Goal: Transaction & Acquisition: Purchase product/service

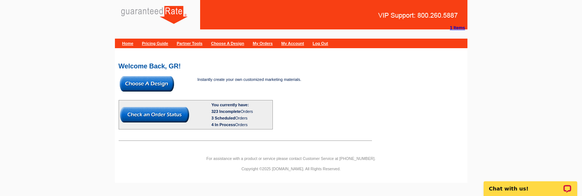
click at [160, 79] on img at bounding box center [147, 83] width 54 height 15
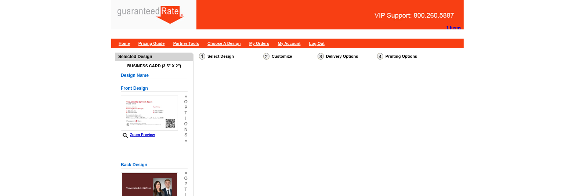
select select "3"
select select "5"
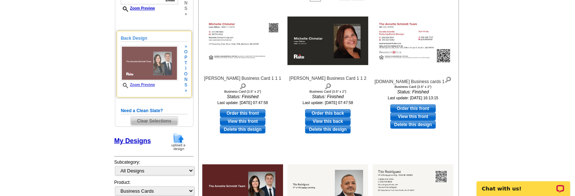
scroll to position [156, 0]
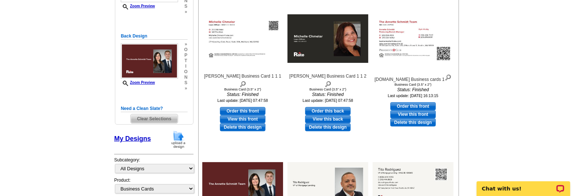
click at [158, 121] on span "Clear Selections" at bounding box center [154, 118] width 47 height 9
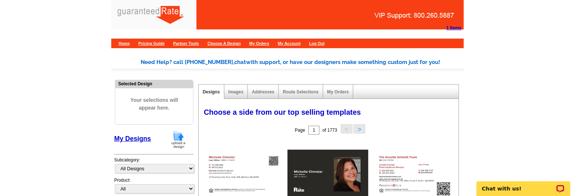
click at [181, 139] on img at bounding box center [178, 139] width 19 height 19
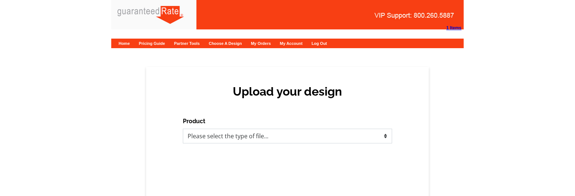
click at [217, 140] on select "Please select the type of file... Postcards Calendars Business Cards Letters an…" at bounding box center [287, 135] width 209 height 15
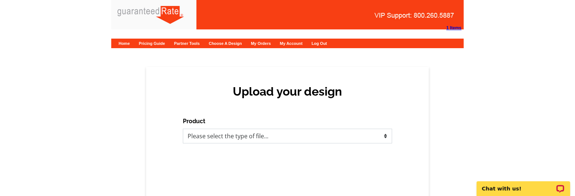
select select "3"
click at [183, 128] on select "Please select the type of file... Postcards Calendars Business Cards Letters an…" at bounding box center [287, 135] width 209 height 15
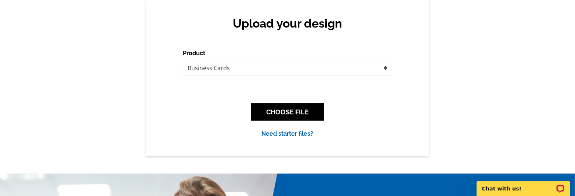
scroll to position [68, 0]
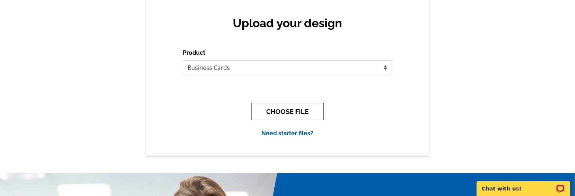
click at [317, 109] on button "CHOOSE FILE" at bounding box center [287, 111] width 73 height 17
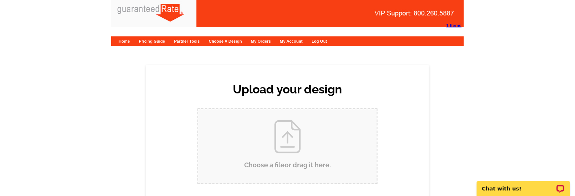
scroll to position [0, 0]
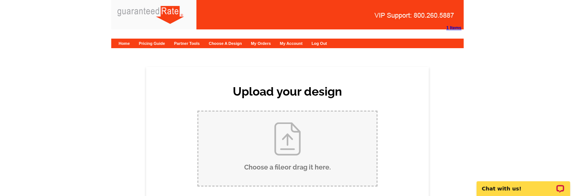
click at [317, 109] on div "Upload your design Product Please select the type of file... Postcards Calendar…" at bounding box center [287, 166] width 283 height 199
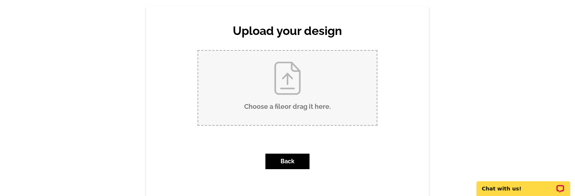
scroll to position [60, 0]
click at [307, 108] on input "Choose a file or drag it here ." at bounding box center [287, 88] width 178 height 74
type input "C:\fakepath\A.Schmidt Business cards.pdf"
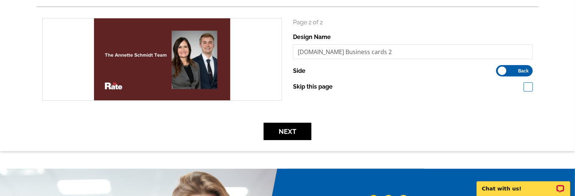
scroll to position [213, 0]
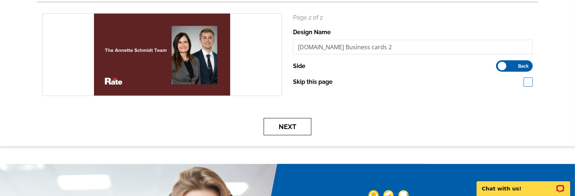
click at [287, 122] on button "Next" at bounding box center [287, 126] width 48 height 17
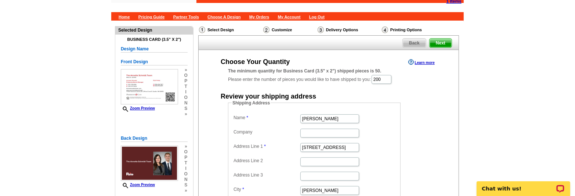
scroll to position [27, 0]
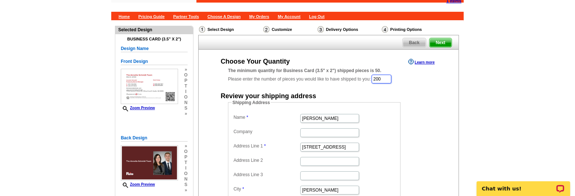
click at [386, 79] on input "200" at bounding box center [381, 78] width 20 height 9
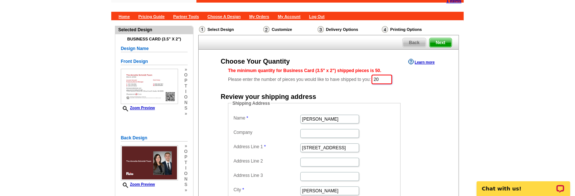
type input "2"
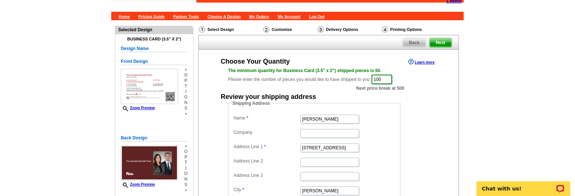
type input "100"
click at [458, 87] on div "Choose Your Quantity Learn more The minimum quantity for Business Card (3.5" x …" at bounding box center [329, 145] width 260 height 176
click at [309, 113] on dd "[PERSON_NAME]" at bounding box center [314, 118] width 165 height 11
click at [318, 118] on input "[PERSON_NAME]" at bounding box center [329, 118] width 59 height 9
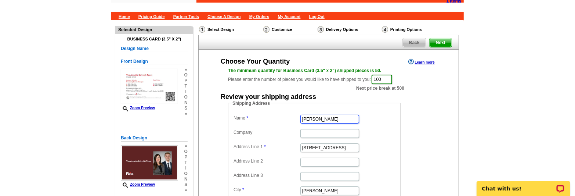
click at [318, 118] on input "[PERSON_NAME]" at bounding box center [329, 118] width 59 height 9
click at [318, 118] on input "Linda Lownes" at bounding box center [329, 118] width 59 height 9
type input "Kyle Hruby"
click at [328, 145] on input "23216 125th St E" at bounding box center [329, 147] width 59 height 9
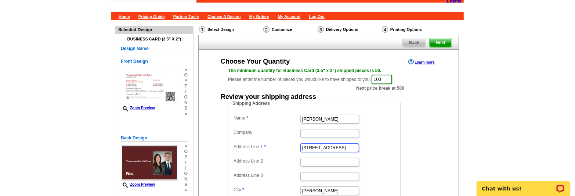
click at [328, 145] on input "23216 125th St E" at bounding box center [329, 147] width 59 height 9
paste input ", Buckley WA 98321"
click at [345, 148] on input "23216 125th St E, Buckley WA 98321" at bounding box center [329, 147] width 59 height 9
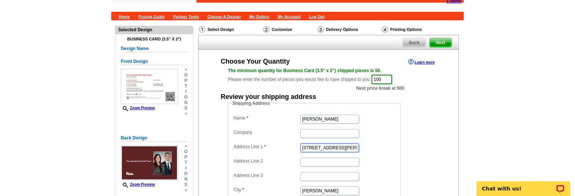
click at [345, 148] on input "23216 125th St E, Buckley WA 98321" at bounding box center [329, 147] width 59 height 9
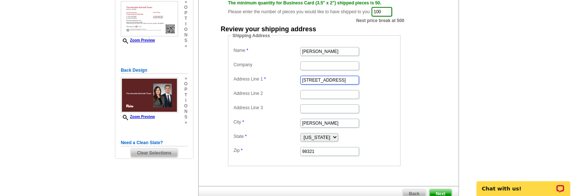
scroll to position [0, 1]
drag, startPoint x: 335, startPoint y: 79, endPoint x: 383, endPoint y: 74, distance: 48.3
click at [383, 74] on dd "23216 125th St E WA 98321" at bounding box center [314, 79] width 165 height 11
type input "[STREET_ADDRESS]"
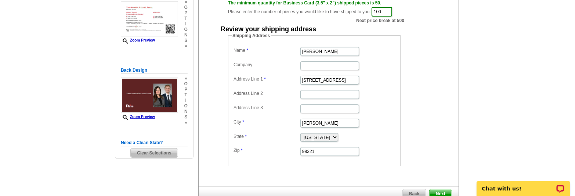
click at [437, 189] on span "Next" at bounding box center [440, 193] width 22 height 9
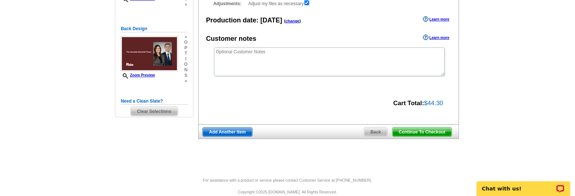
scroll to position [145, 0]
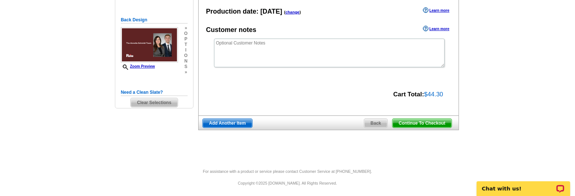
click at [433, 125] on span "Continue To Checkout" at bounding box center [421, 123] width 59 height 9
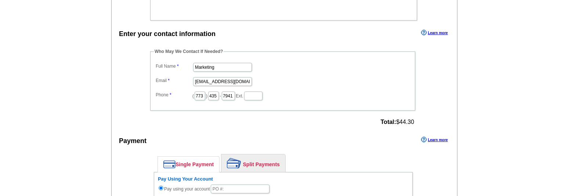
scroll to position [303, 0]
click at [224, 66] on input "Marketing" at bounding box center [222, 66] width 59 height 9
type input "[PERSON_NAME]"
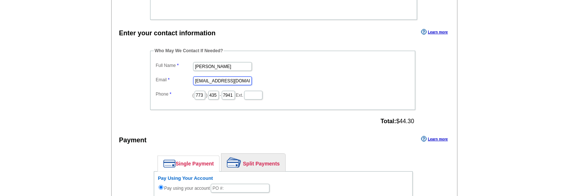
click at [234, 78] on input "marketing@guaranteedrate.com" at bounding box center [222, 80] width 59 height 9
type input "[EMAIL_ADDRESS][PERSON_NAME][DOMAIN_NAME]"
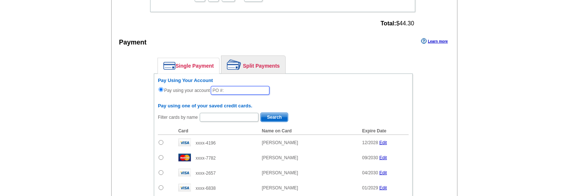
click at [240, 88] on input "text" at bounding box center [240, 90] width 59 height 9
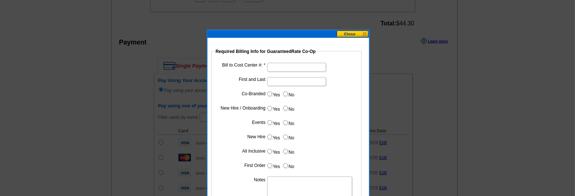
type input "92625_816_MS"
click at [284, 64] on input "Bill to Cost Center #:" at bounding box center [296, 67] width 59 height 9
type input "1054"
type input "Annette Schmidt"
click at [285, 93] on input "No" at bounding box center [285, 93] width 5 height 5
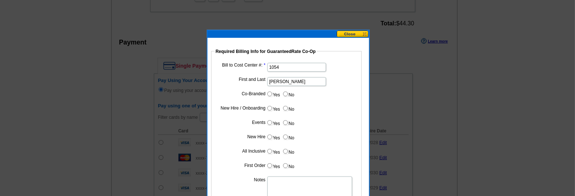
radio input "true"
click at [287, 109] on label "No" at bounding box center [288, 108] width 12 height 8
click at [287, 109] on input "No" at bounding box center [285, 108] width 5 height 5
radio input "true"
click at [286, 123] on input "No" at bounding box center [285, 122] width 5 height 5
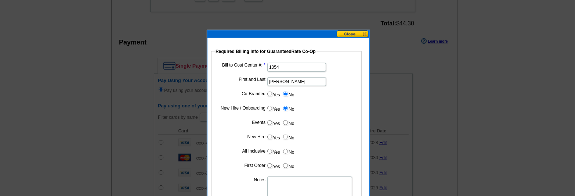
radio input "true"
click at [289, 133] on label "No" at bounding box center [288, 136] width 12 height 8
click at [288, 134] on input "No" at bounding box center [285, 136] width 5 height 5
radio input "true"
click at [287, 150] on input "No" at bounding box center [285, 151] width 5 height 5
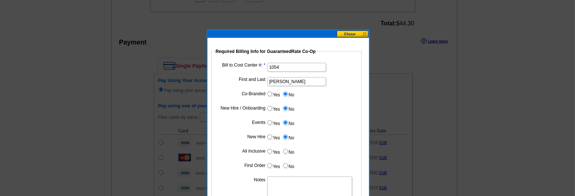
radio input "true"
click at [290, 165] on label "No" at bounding box center [288, 165] width 12 height 8
click at [288, 165] on input "No" at bounding box center [285, 165] width 5 height 5
radio input "true"
click at [294, 179] on textarea "Notes" at bounding box center [309, 190] width 85 height 29
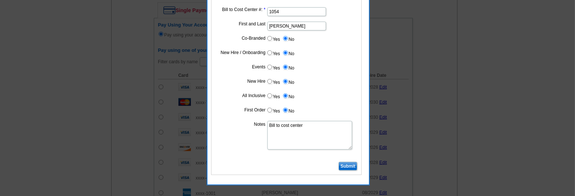
scroll to position [458, 0]
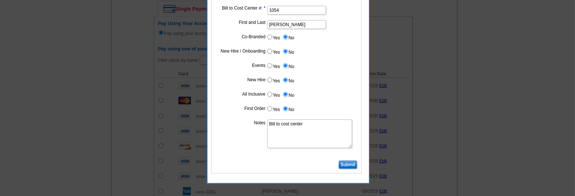
type textarea "Bill to cost center"
click at [346, 160] on input "Submit" at bounding box center [347, 164] width 19 height 9
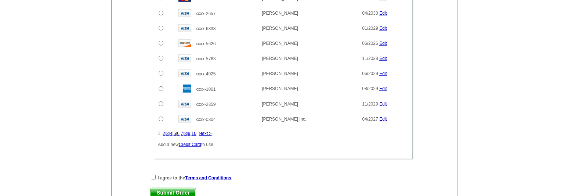
scroll to position [560, 0]
click at [153, 175] on input "checkbox" at bounding box center [153, 176] width 5 height 5
checkbox input "true"
click at [168, 187] on link "Submit Order" at bounding box center [173, 192] width 46 height 10
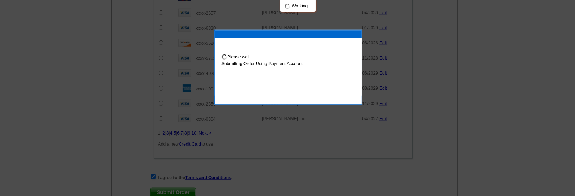
scroll to position [597, 0]
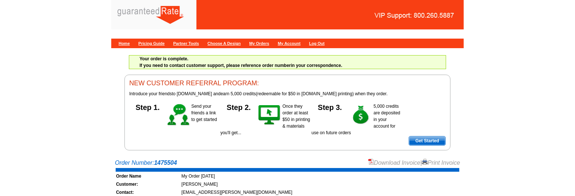
click at [406, 165] on link "Download Invoice" at bounding box center [394, 162] width 52 height 6
